Goal: Find specific page/section: Find specific page/section

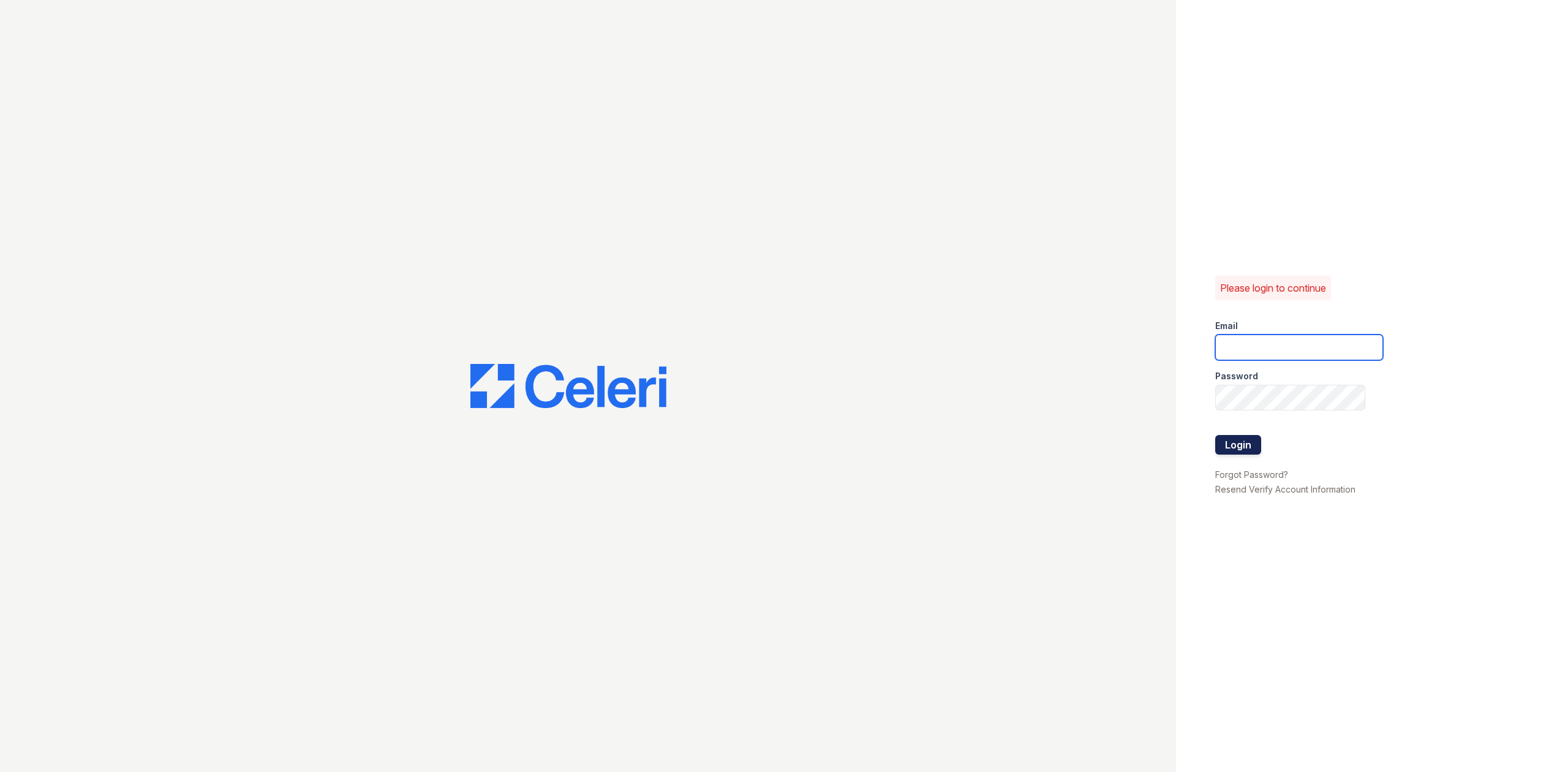
type input "[EMAIL_ADDRESS][DOMAIN_NAME]"
click at [1247, 446] on button "Login" at bounding box center [1238, 445] width 46 height 20
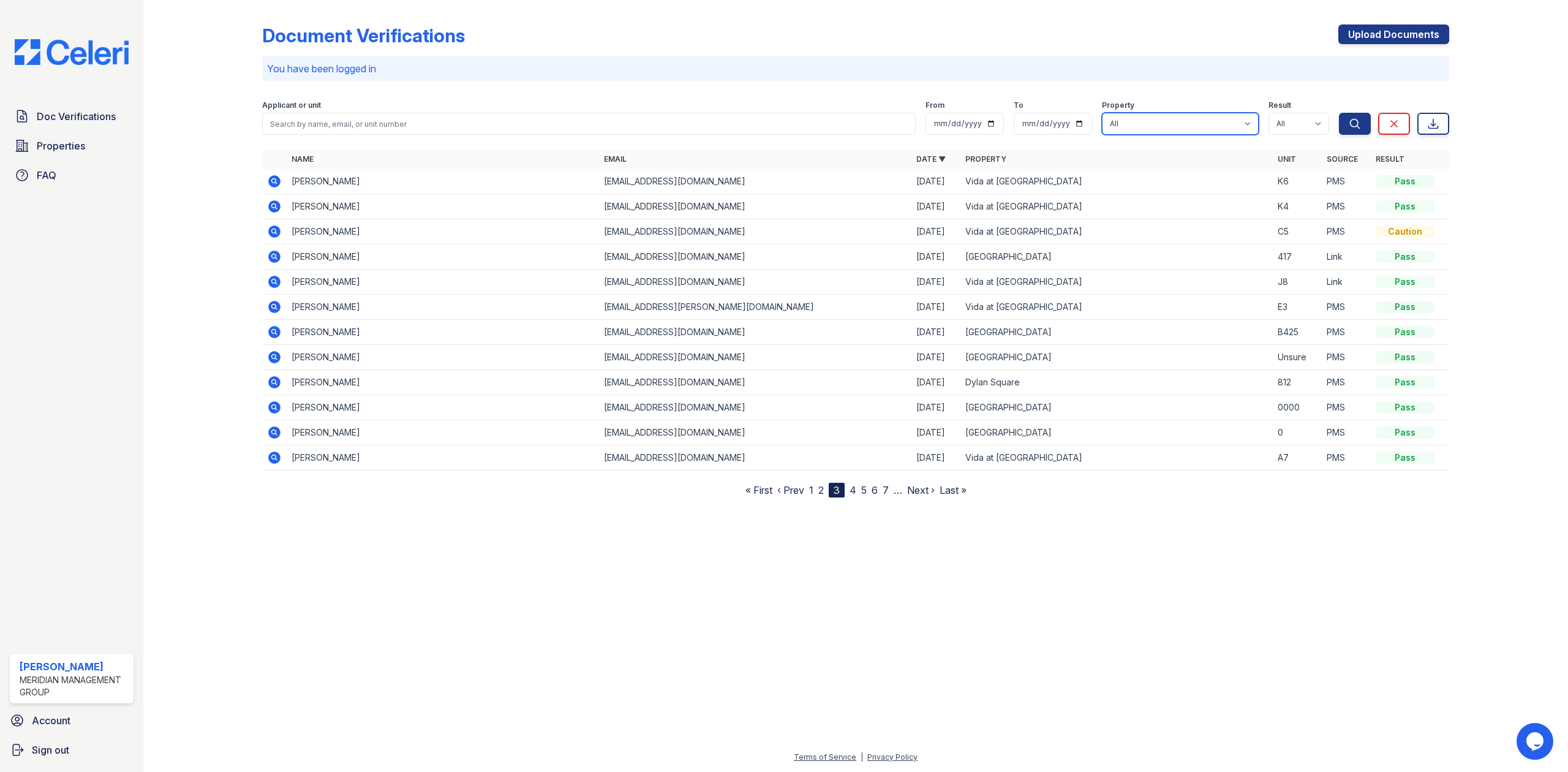
click at [1171, 118] on select "All Bremen Oaks Dylan Square Vida at Cottages" at bounding box center [1180, 124] width 157 height 22
select select "280"
click at [1102, 113] on select "All Bremen Oaks Dylan Square Vida at Cottages" at bounding box center [1180, 124] width 157 height 22
click at [1373, 128] on div "Search Clear Export" at bounding box center [1394, 115] width 110 height 39
click at [1359, 128] on icon "submit" at bounding box center [1355, 124] width 9 height 9
